Goal: Check status: Check status

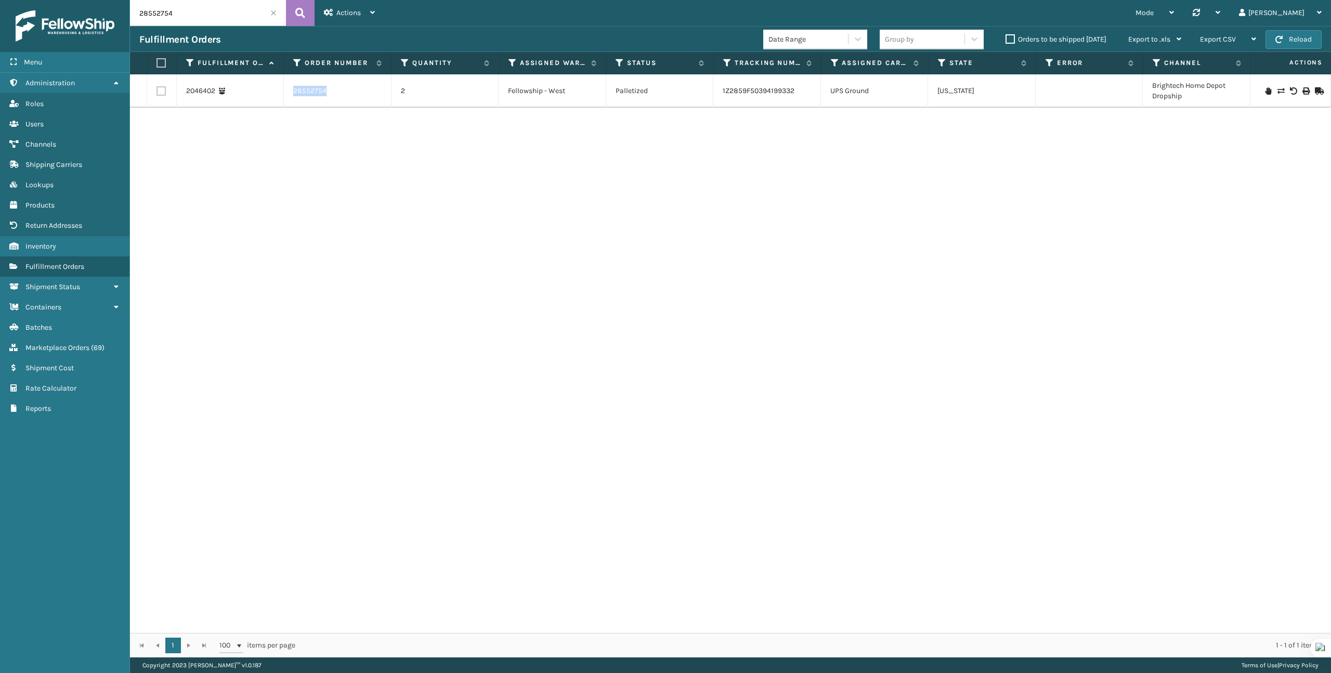
copy link "28552754"
copy link "1Z2859F50394199332"
click at [235, 7] on input "28552754" at bounding box center [208, 13] width 156 height 26
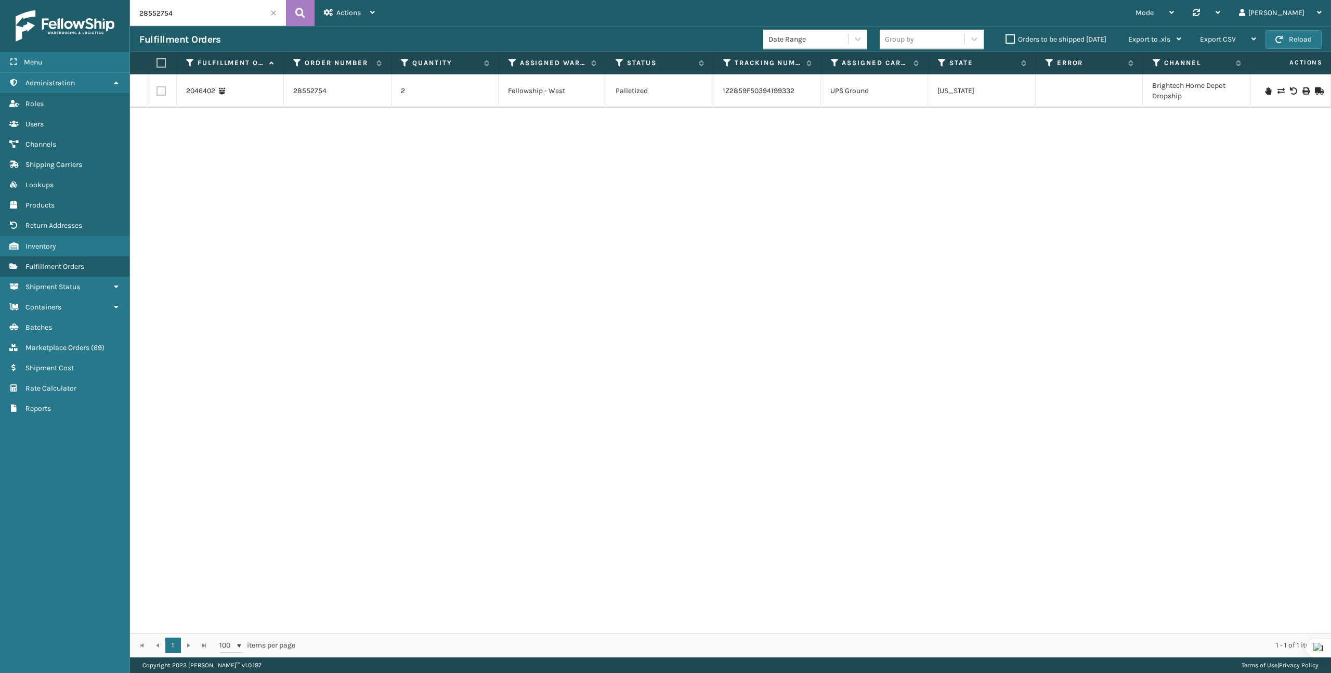
paste input "111511852-1"
click at [230, 16] on input "111511852-1" at bounding box center [208, 13] width 156 height 26
paste input "8195427562"
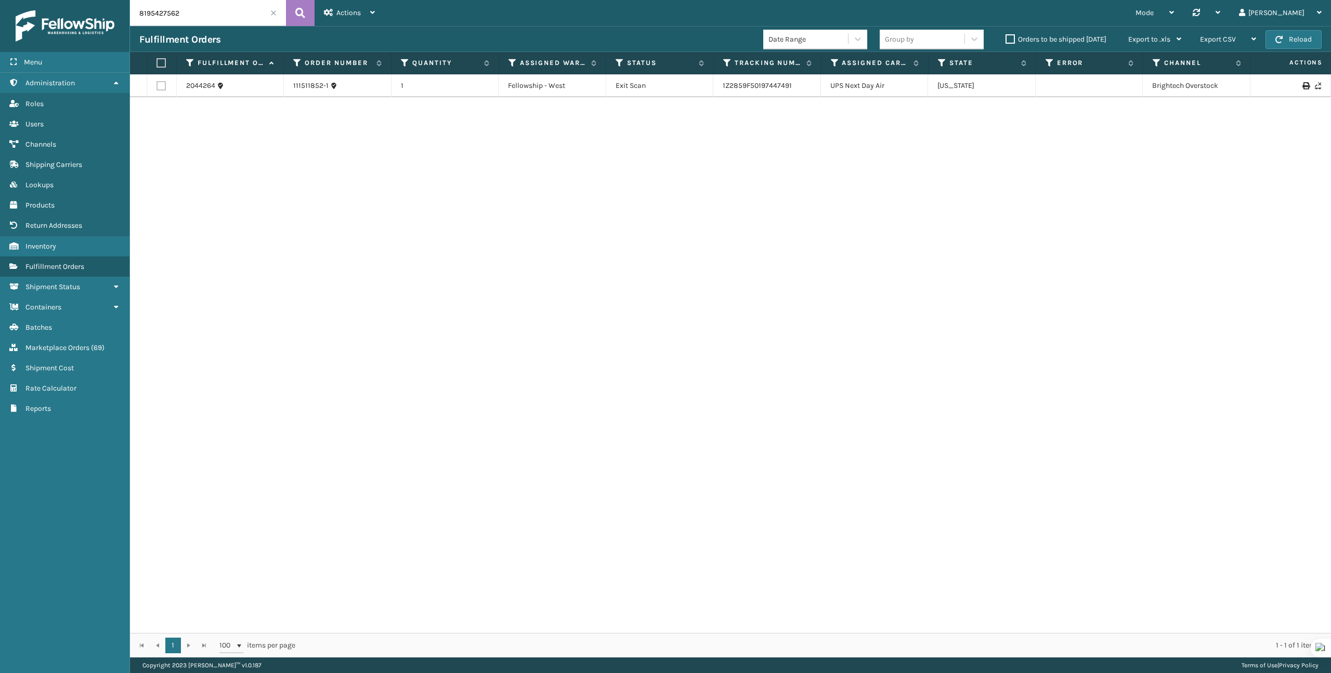
type input "8195427562"
click at [215, 86] on div "2044565" at bounding box center [230, 86] width 88 height 10
click at [206, 87] on link "2044565" at bounding box center [200, 86] width 29 height 10
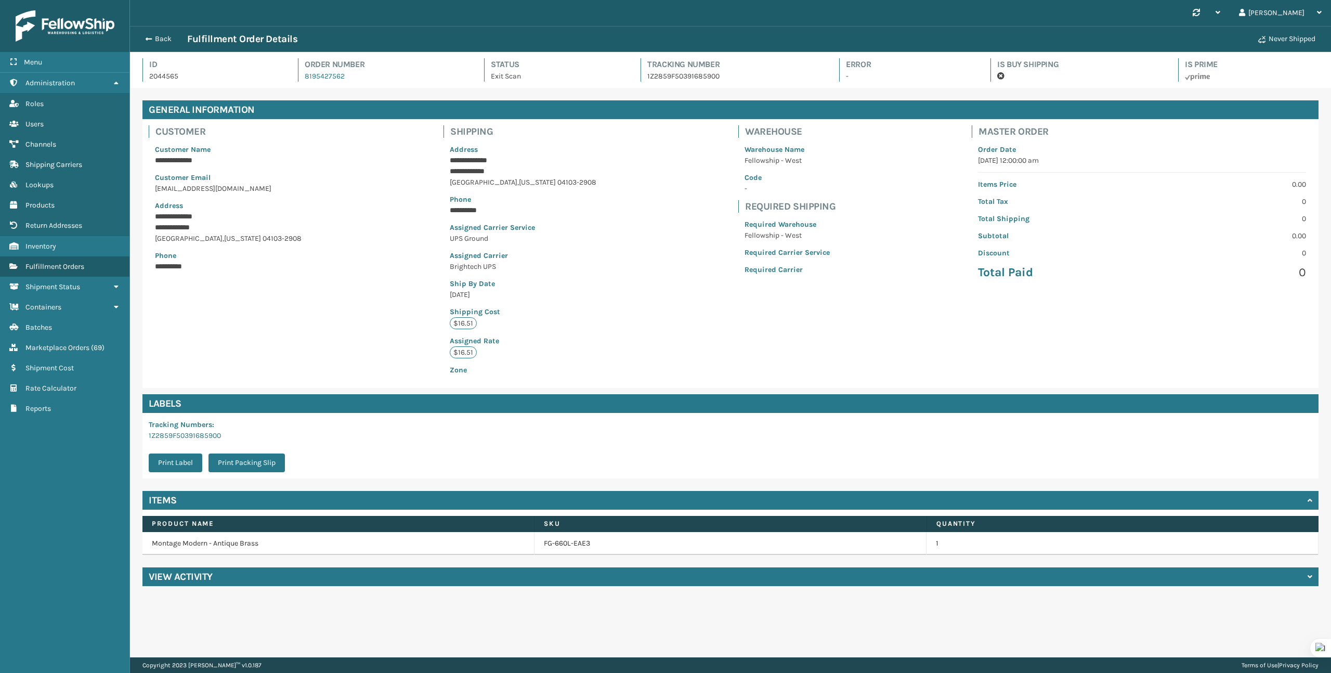
scroll to position [25, 1201]
click at [430, 548] on td "Montage Modern - Antique Brass" at bounding box center [338, 543] width 392 height 23
click at [255, 545] on td "Montage Modern - Antique Brass" at bounding box center [338, 543] width 392 height 23
click at [557, 541] on link "FG-660L-EAE3" at bounding box center [567, 543] width 46 height 10
